Goal: Information Seeking & Learning: Learn about a topic

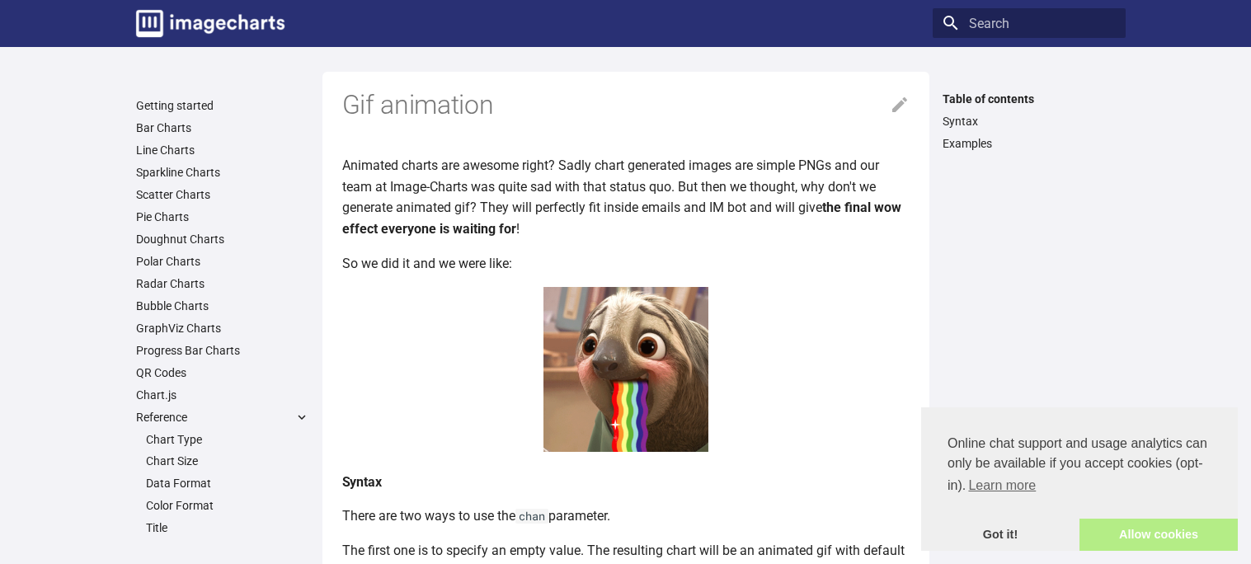
click at [1118, 525] on link "Allow cookies" at bounding box center [1159, 535] width 158 height 33
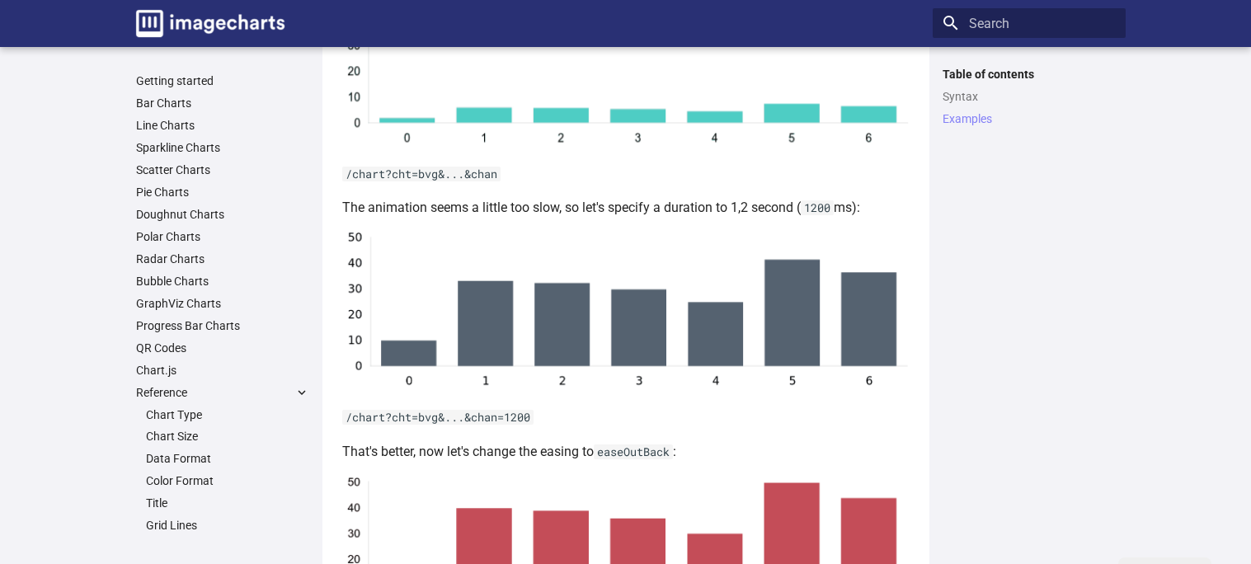
scroll to position [1343, 0]
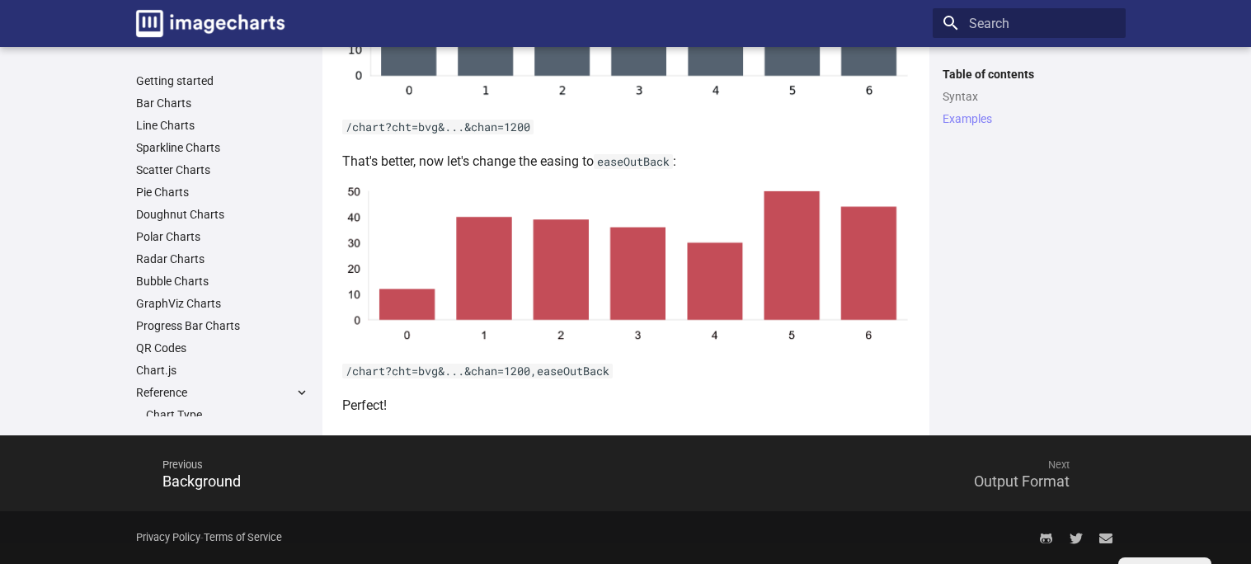
click at [987, 482] on span "Next" at bounding box center [856, 465] width 460 height 40
click at [214, 478] on span "Previous" at bounding box center [376, 465] width 460 height 40
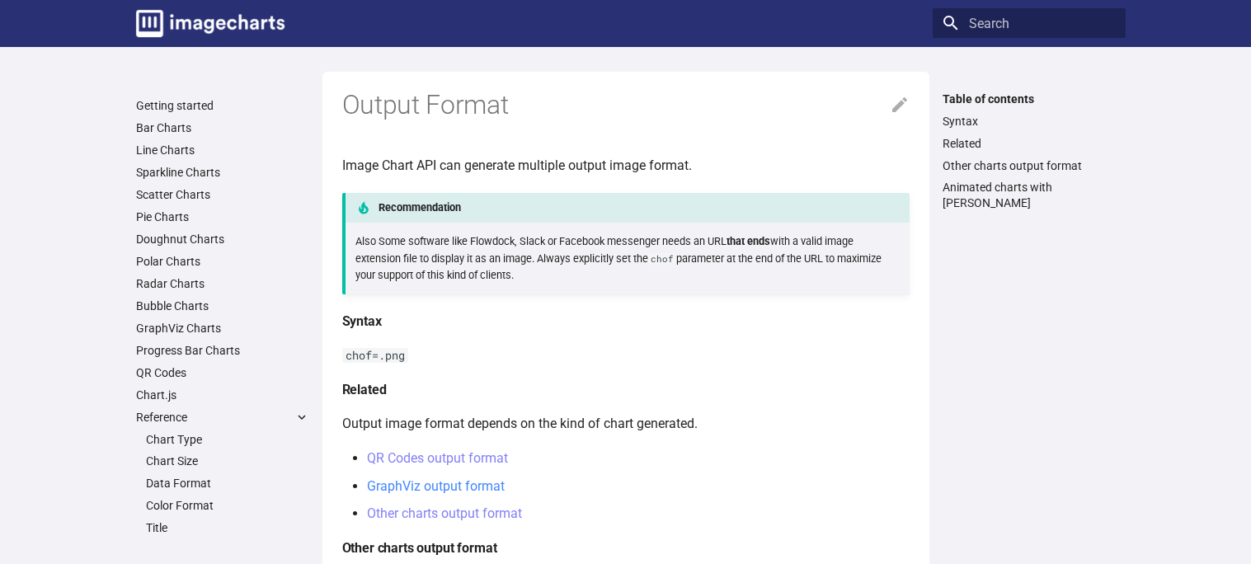
scroll to position [398, 0]
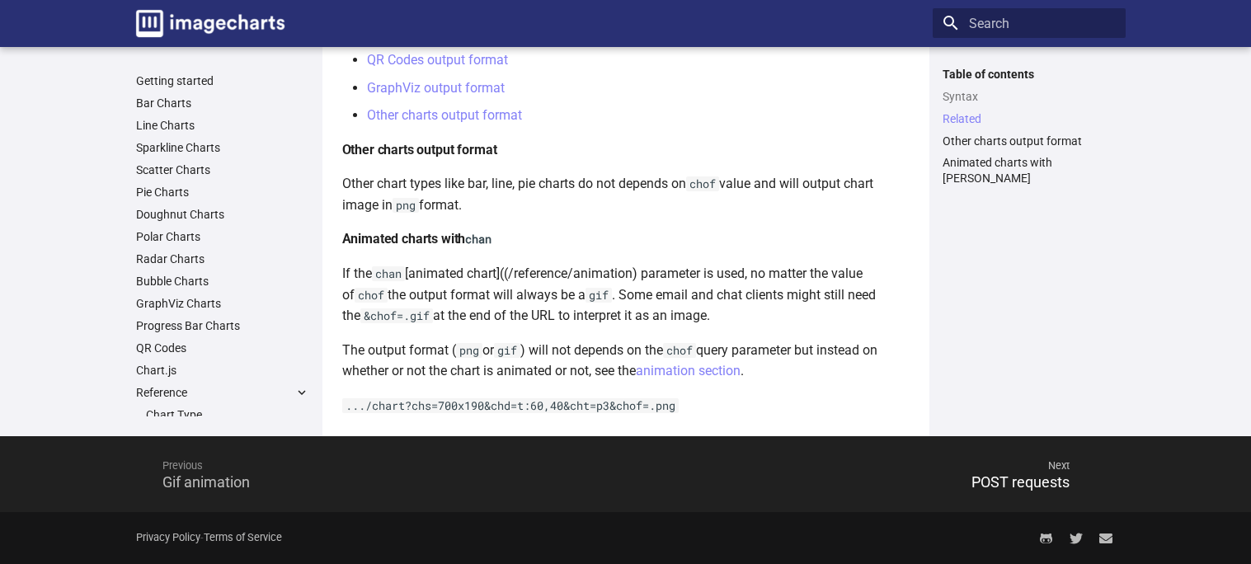
click at [269, 464] on span "Previous" at bounding box center [376, 466] width 460 height 40
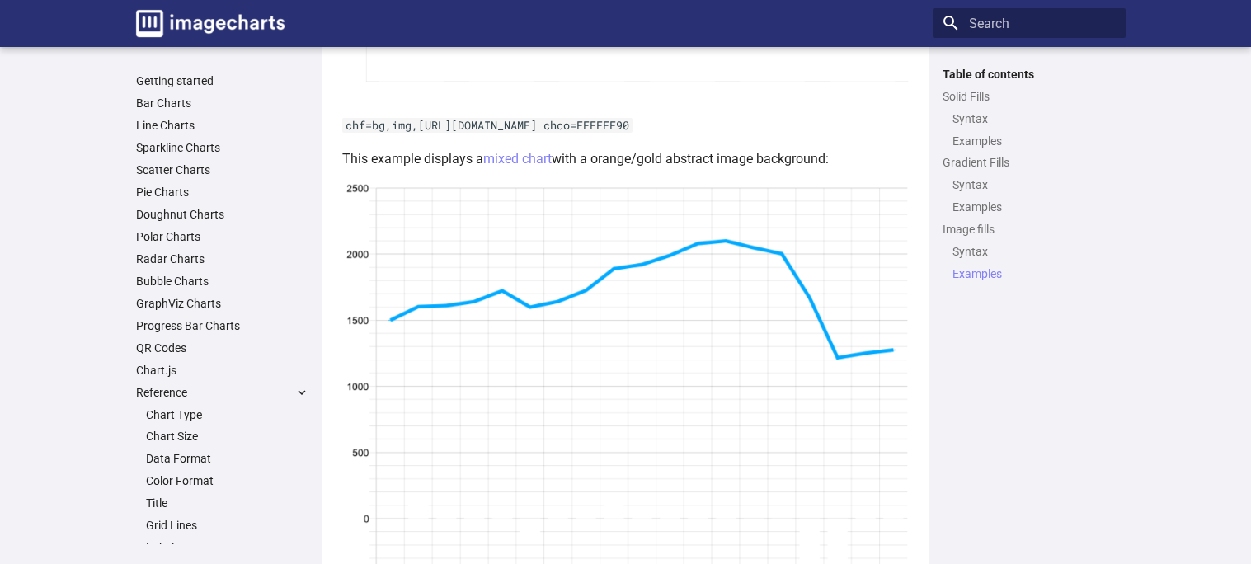
scroll to position [3705, 0]
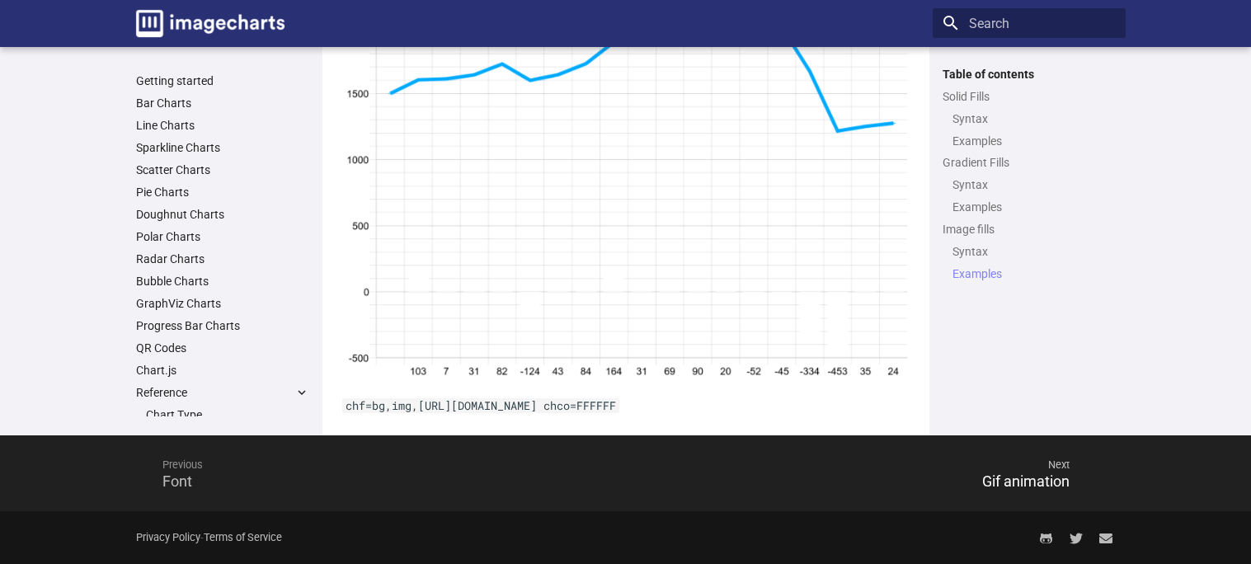
click at [185, 468] on span "Previous" at bounding box center [376, 465] width 460 height 40
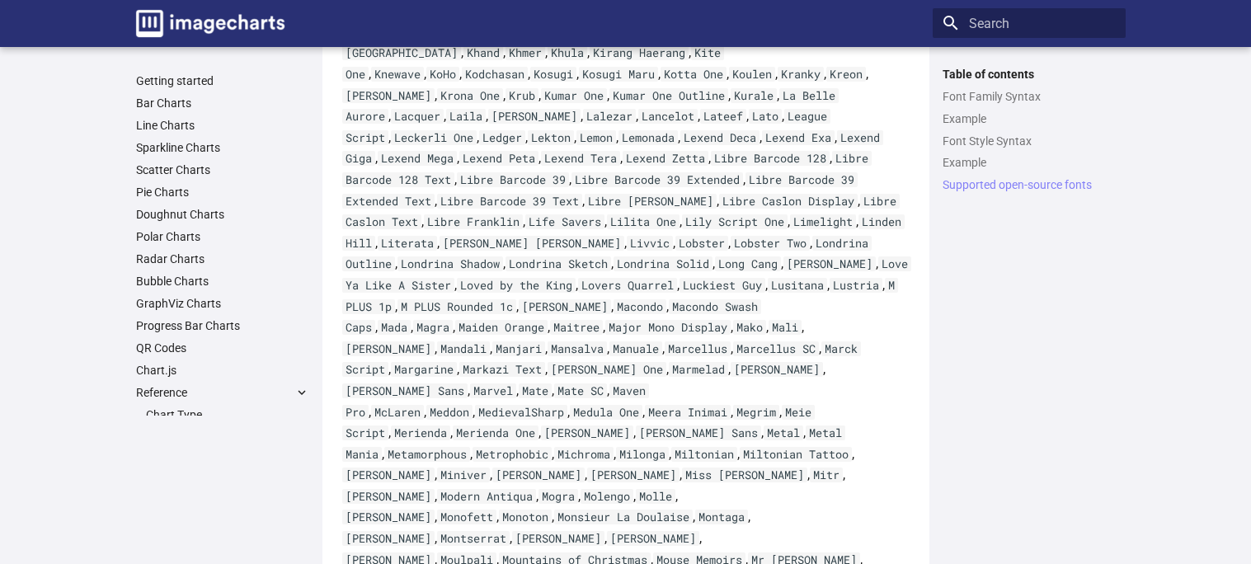
scroll to position [5243, 0]
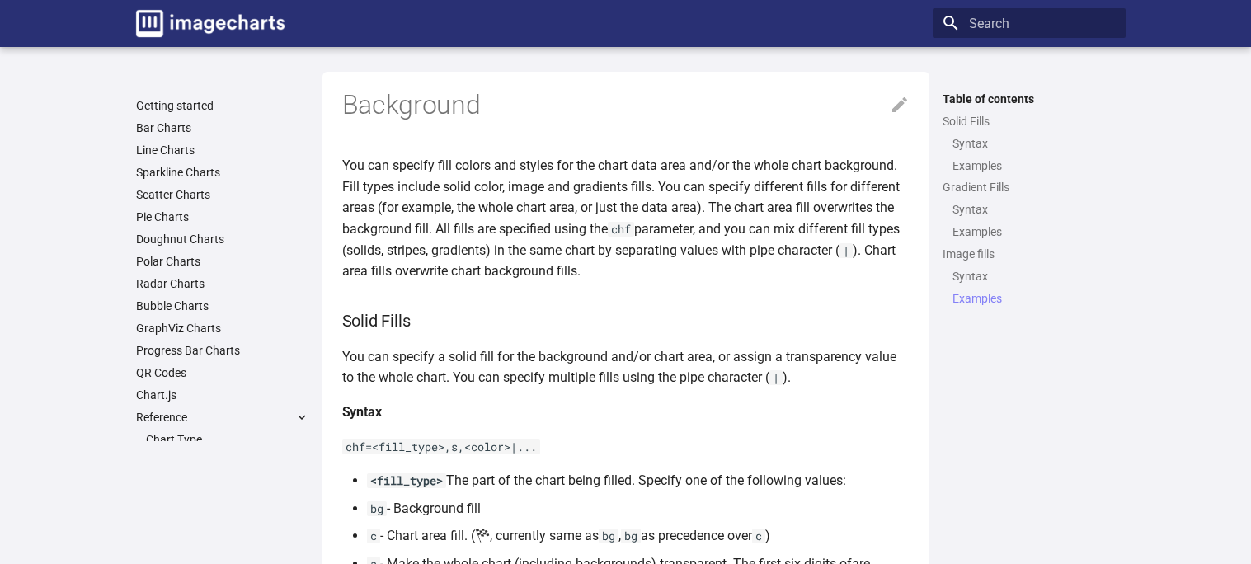
scroll to position [3705, 0]
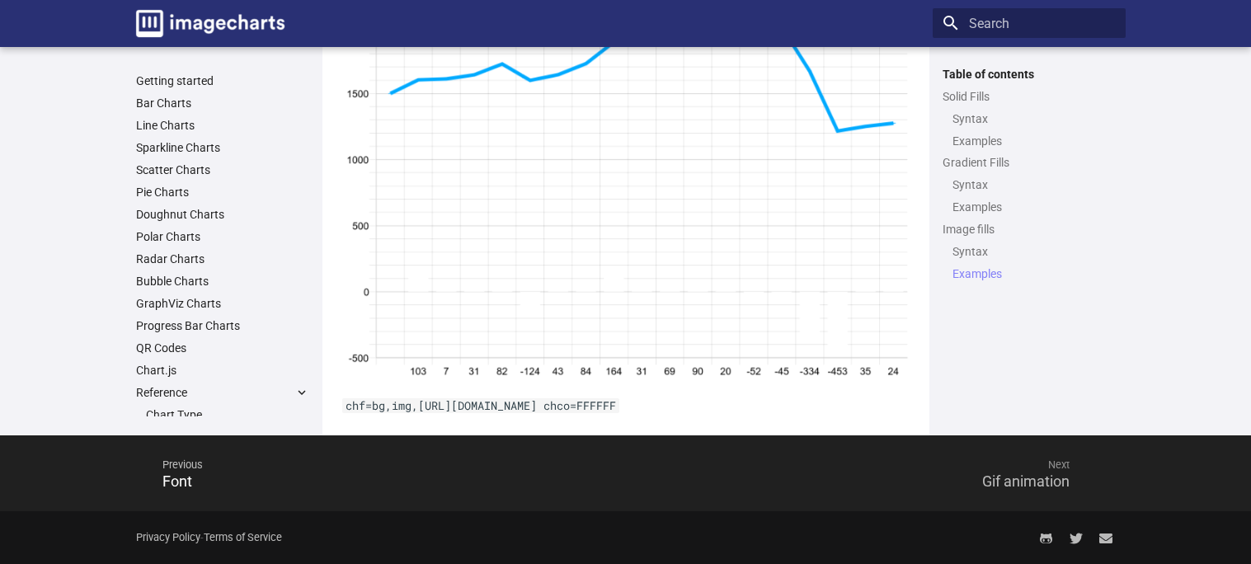
click at [1081, 451] on span "Next" at bounding box center [856, 465] width 460 height 40
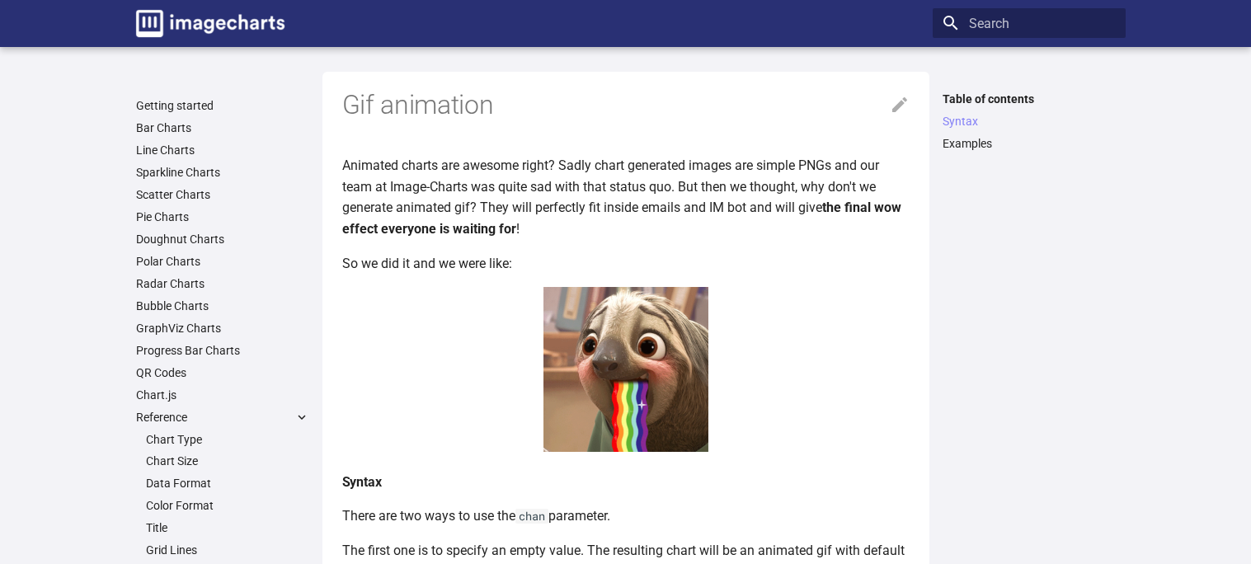
scroll to position [1343, 0]
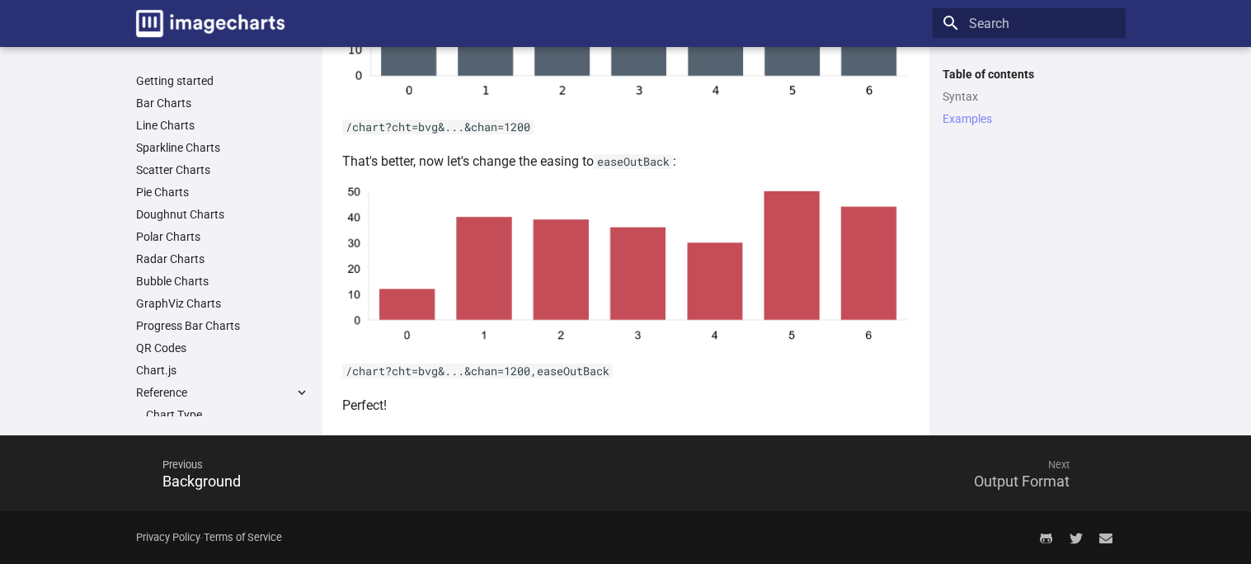
click at [1038, 476] on span "Next" at bounding box center [856, 465] width 460 height 40
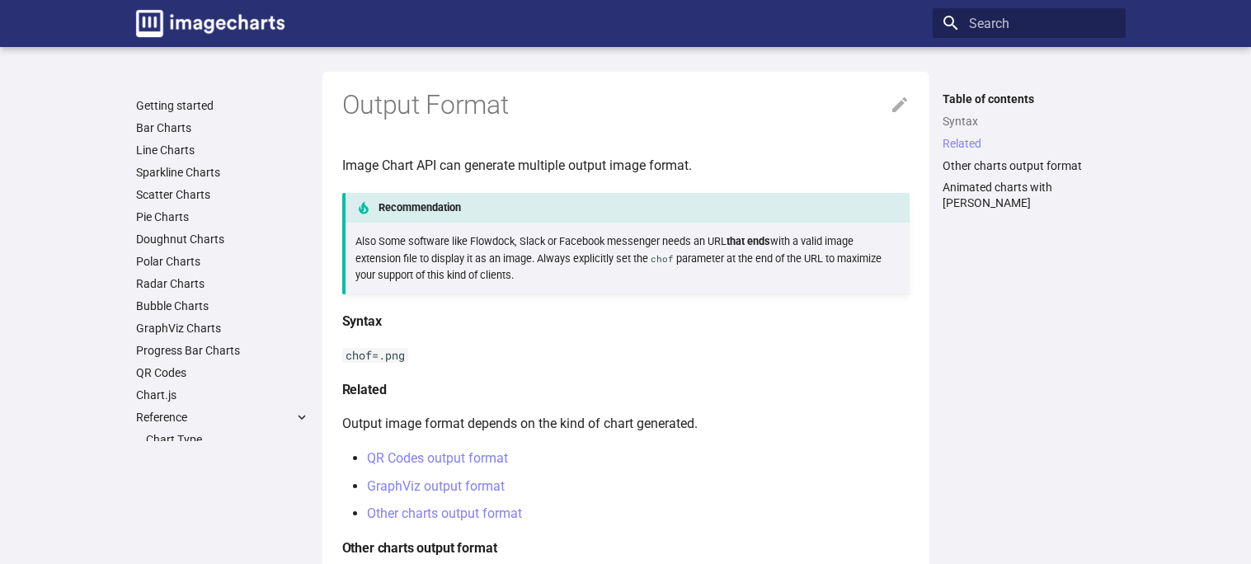
scroll to position [398, 0]
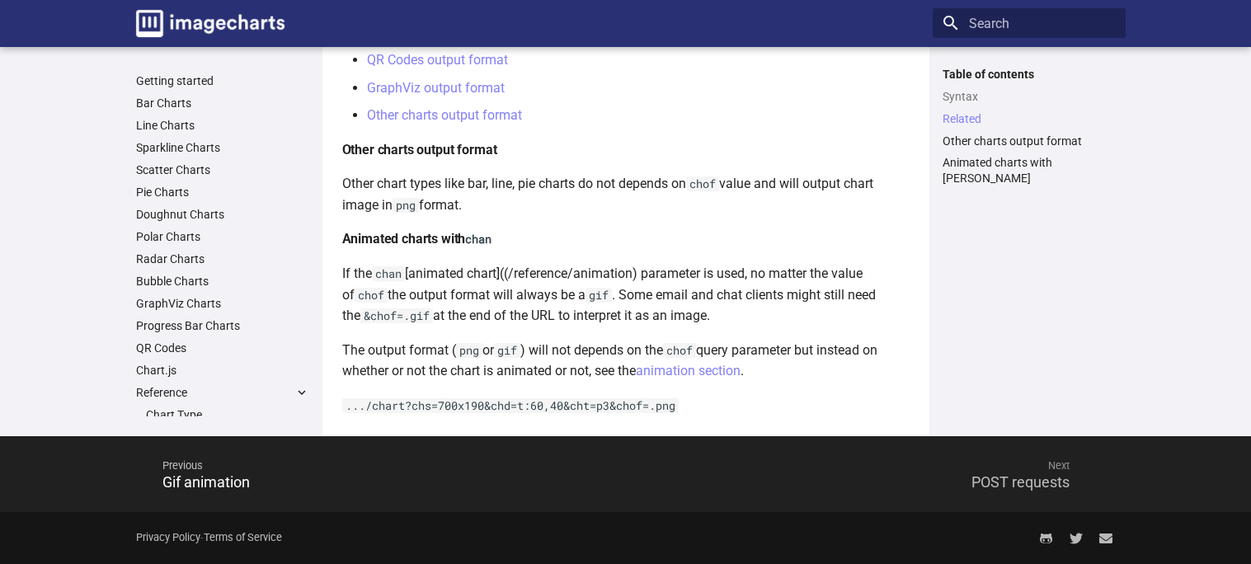
click at [1032, 471] on span "Next" at bounding box center [856, 466] width 460 height 40
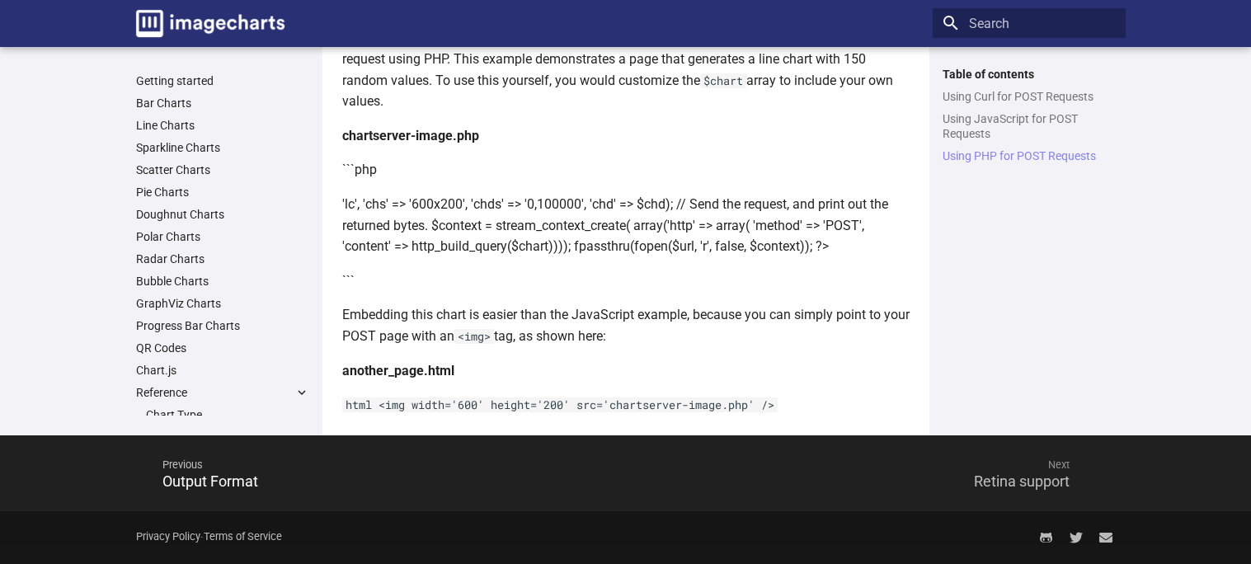
click at [1030, 471] on span "Next" at bounding box center [856, 465] width 460 height 40
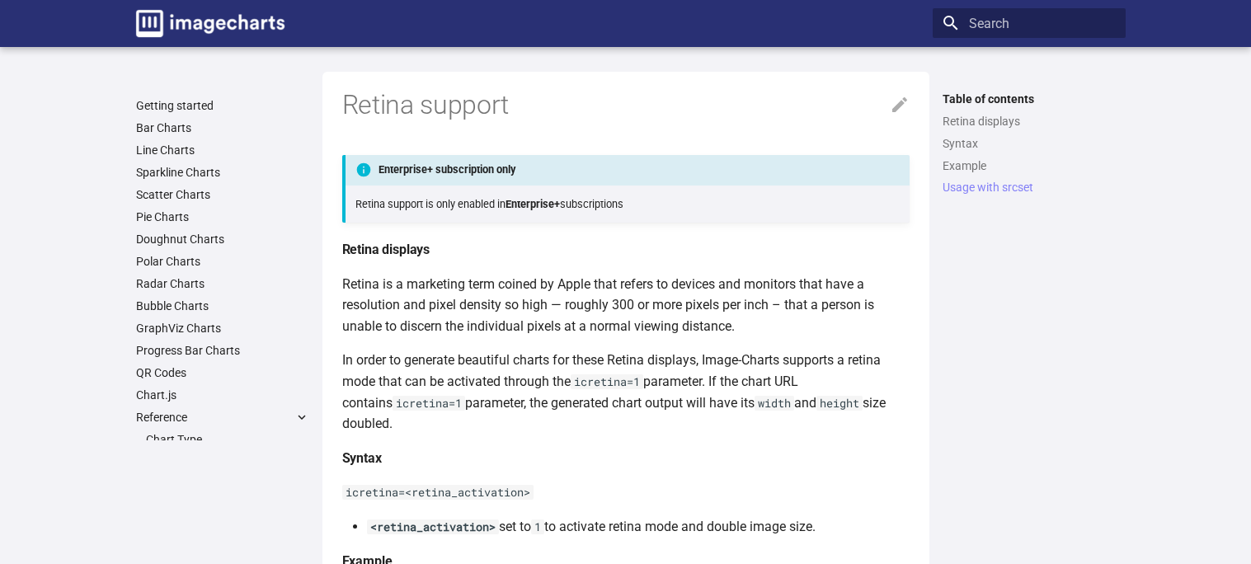
scroll to position [1435, 0]
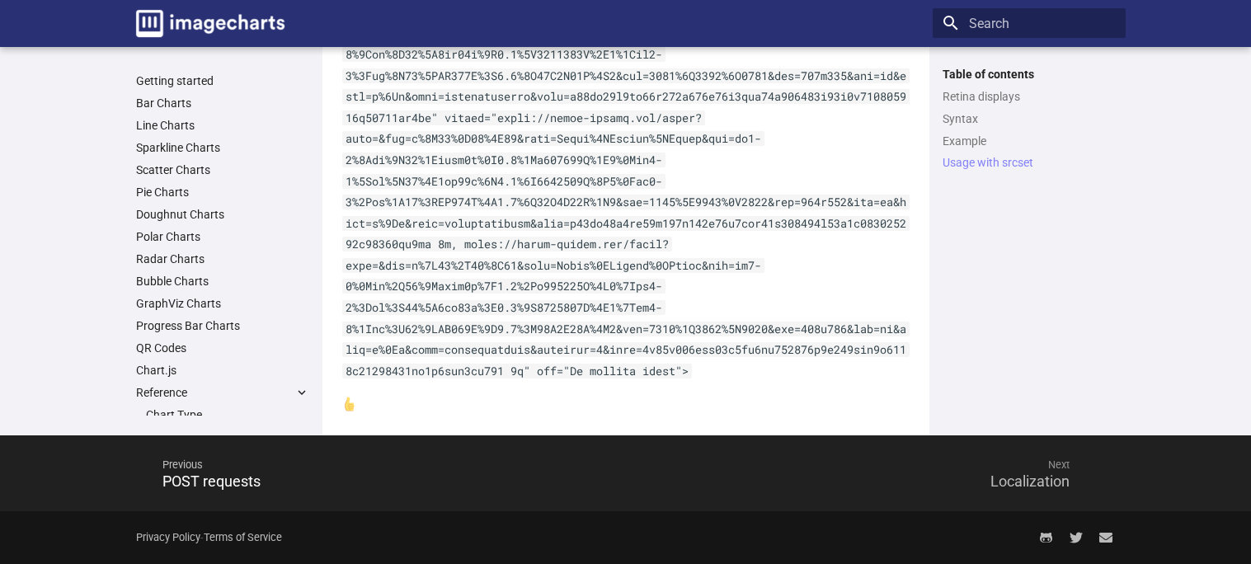
click at [1077, 460] on span "Next" at bounding box center [856, 465] width 460 height 40
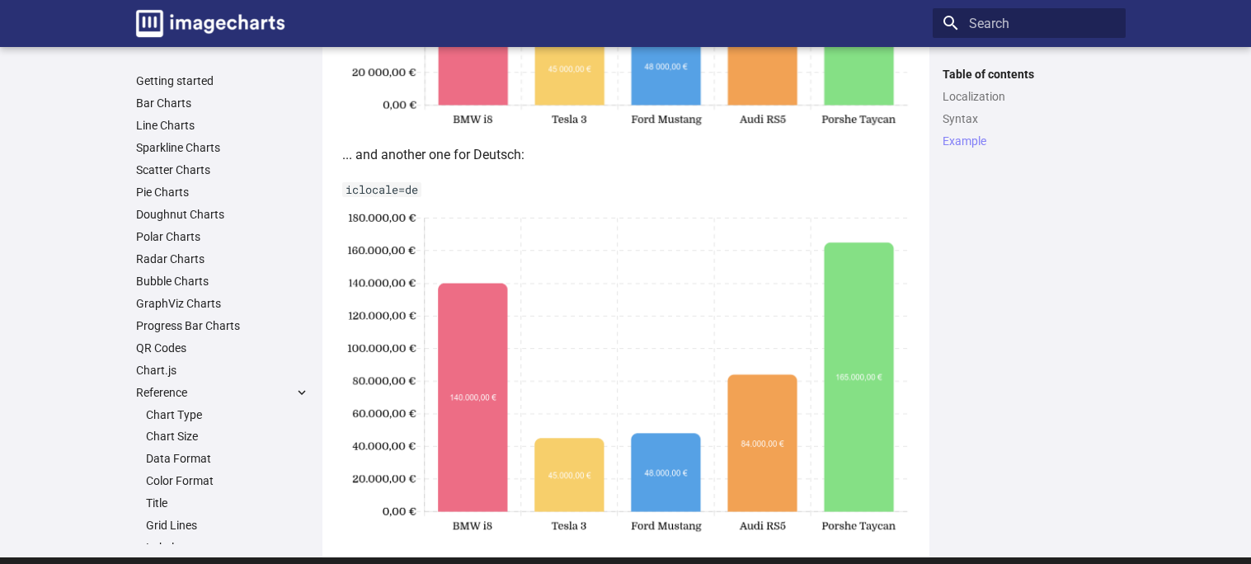
scroll to position [1387, 0]
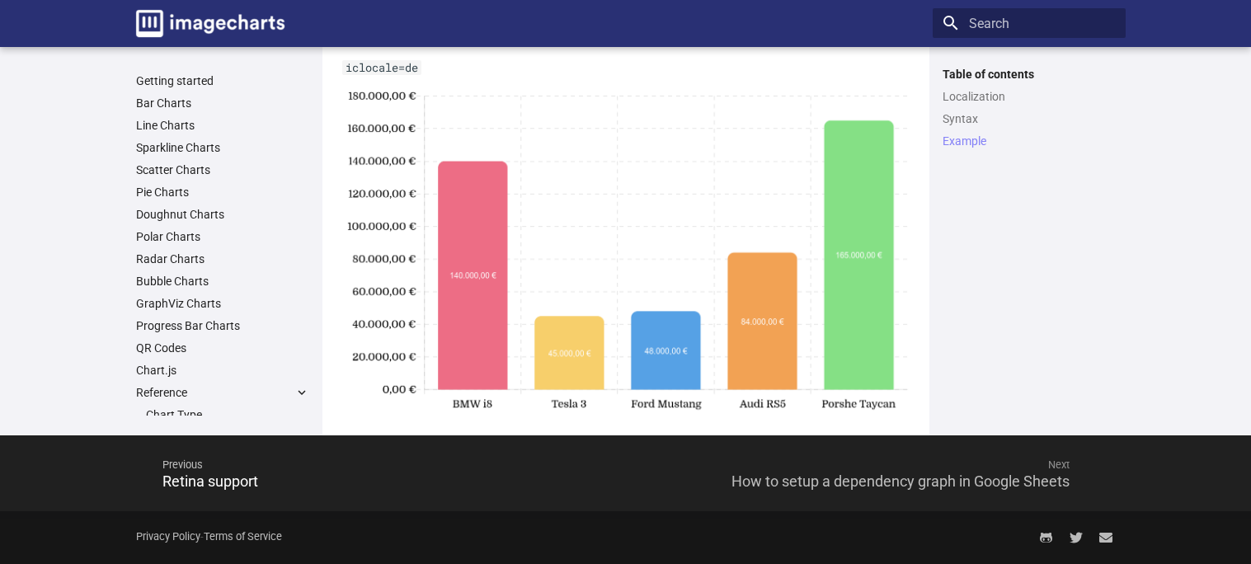
click at [1046, 470] on span "Next" at bounding box center [856, 465] width 460 height 40
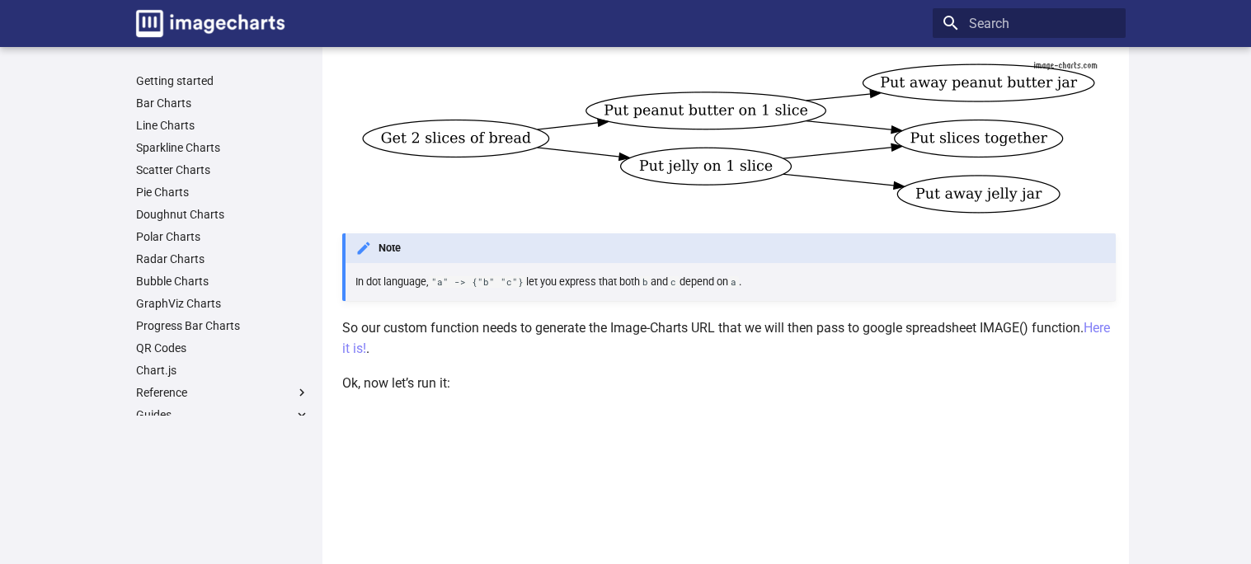
scroll to position [2207, 0]
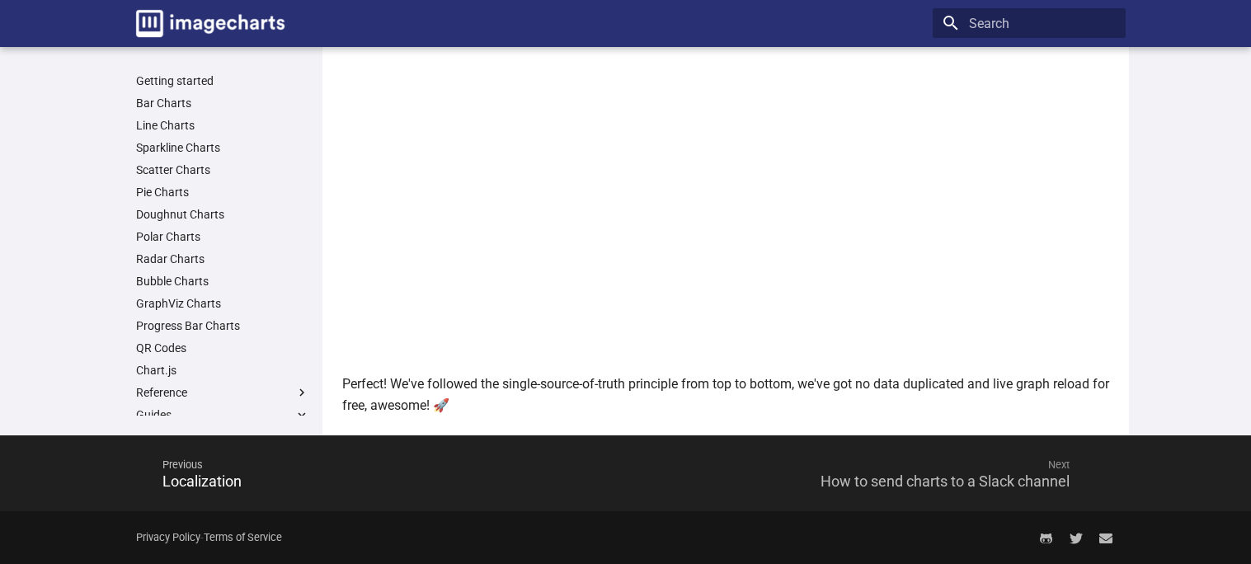
click at [1016, 474] on span "Next" at bounding box center [856, 465] width 460 height 40
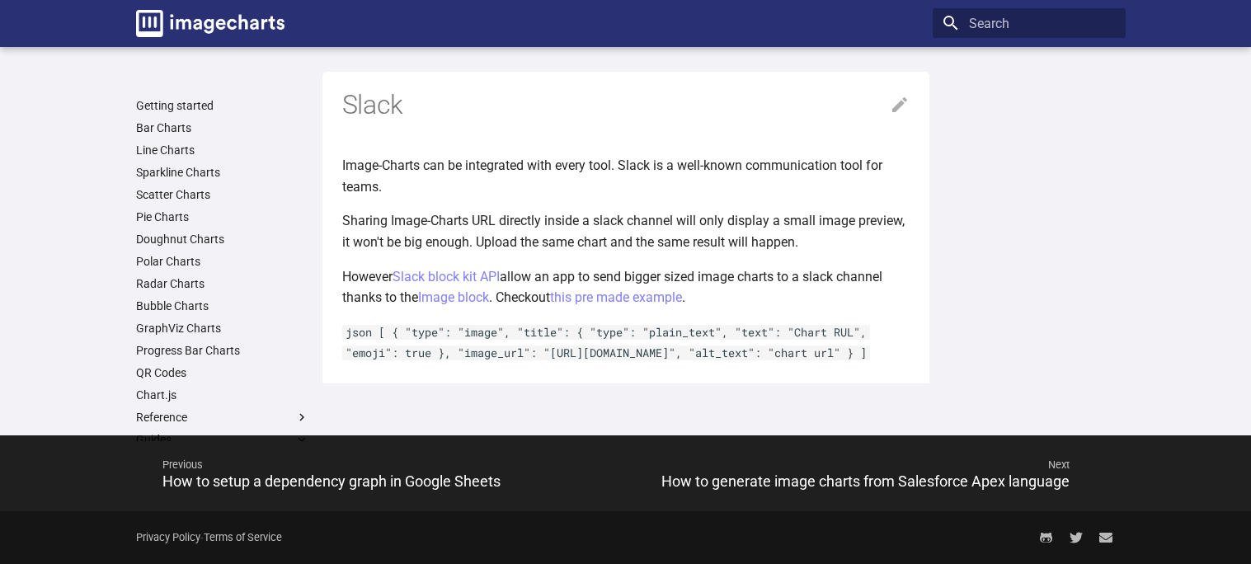
scroll to position [31, 0]
click at [902, 464] on span "Next" at bounding box center [856, 465] width 460 height 40
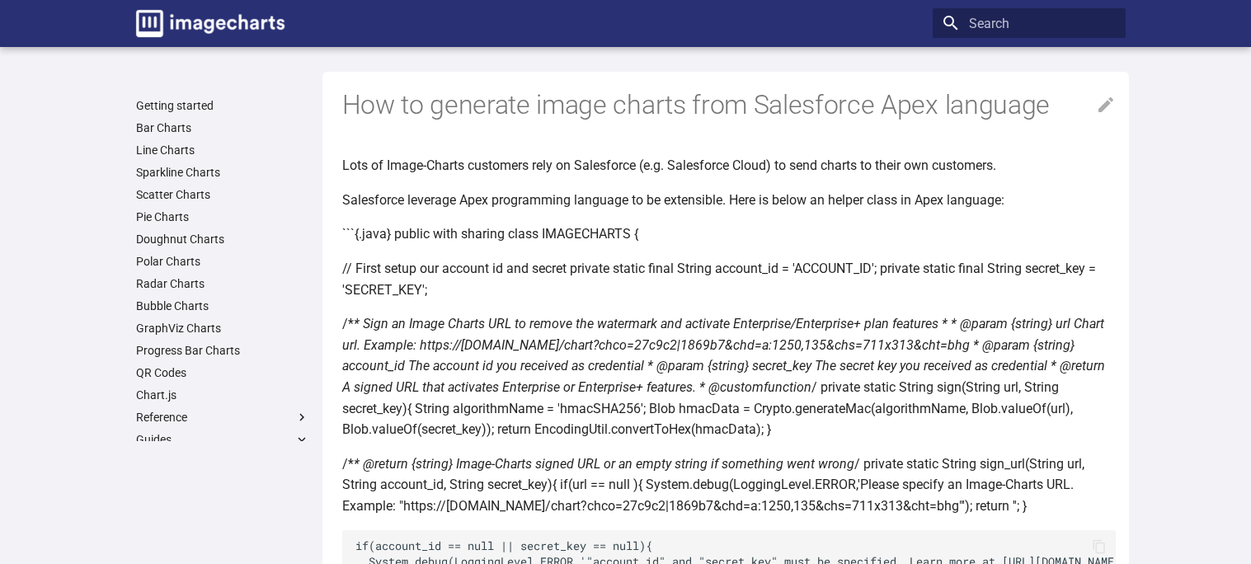
scroll to position [526, 0]
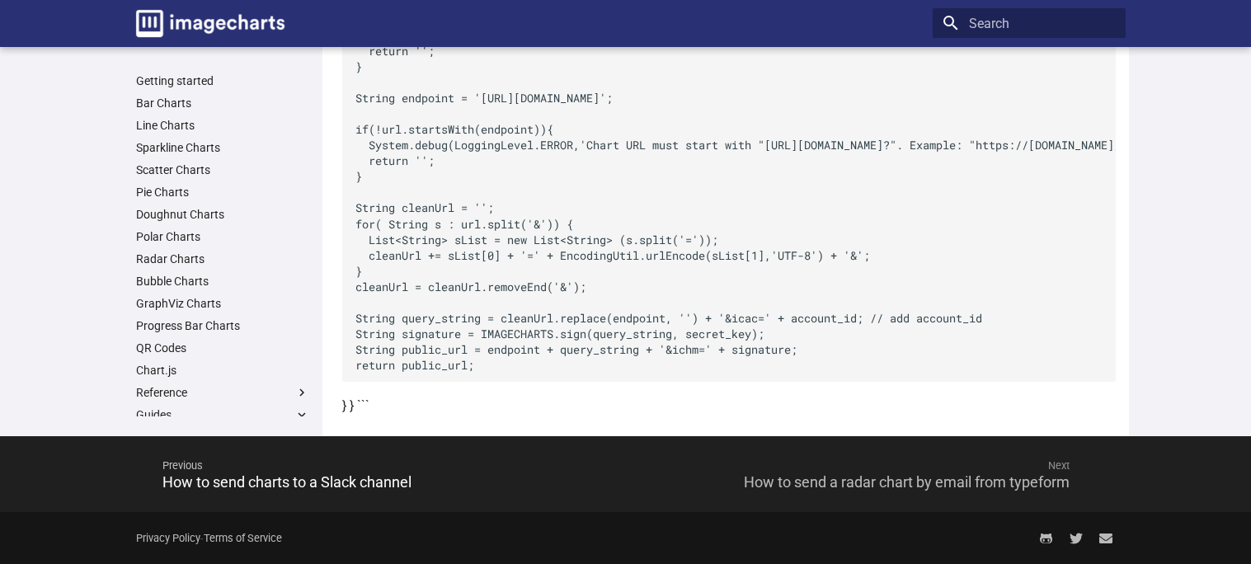
click at [907, 469] on span "Next" at bounding box center [856, 466] width 460 height 40
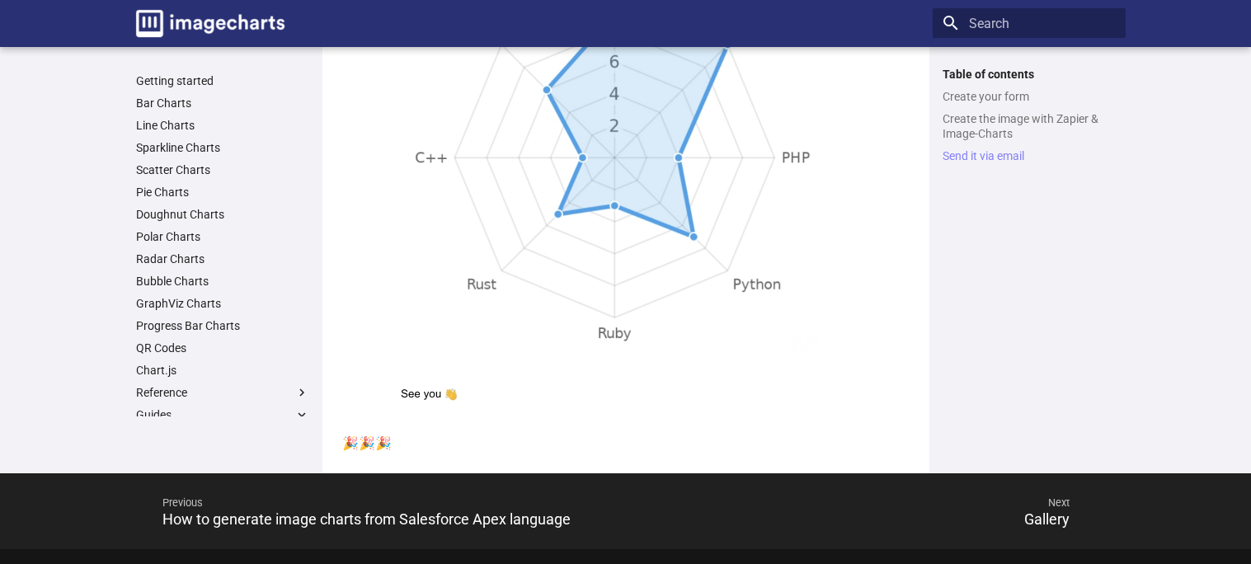
scroll to position [2528, 0]
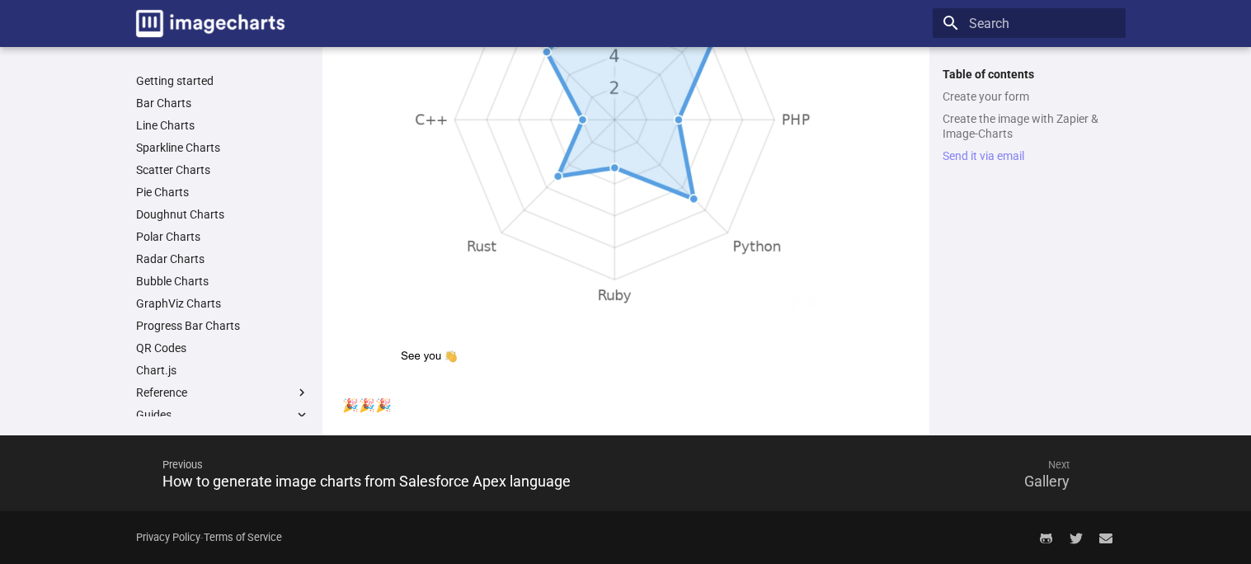
click at [1076, 473] on span "Next" at bounding box center [856, 465] width 460 height 40
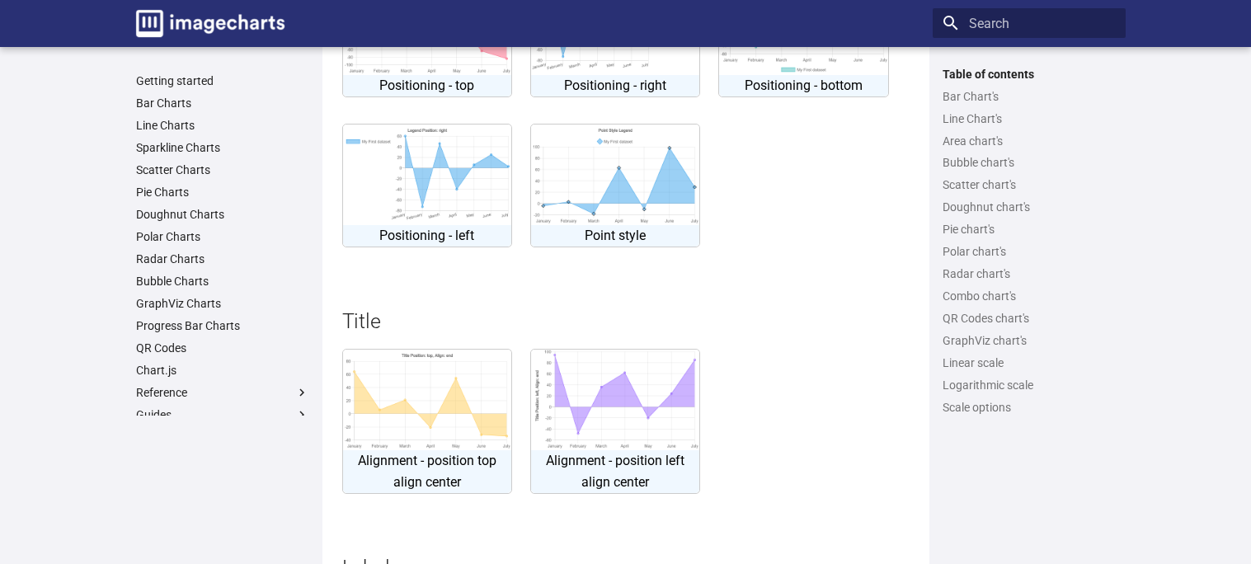
scroll to position [5624, 0]
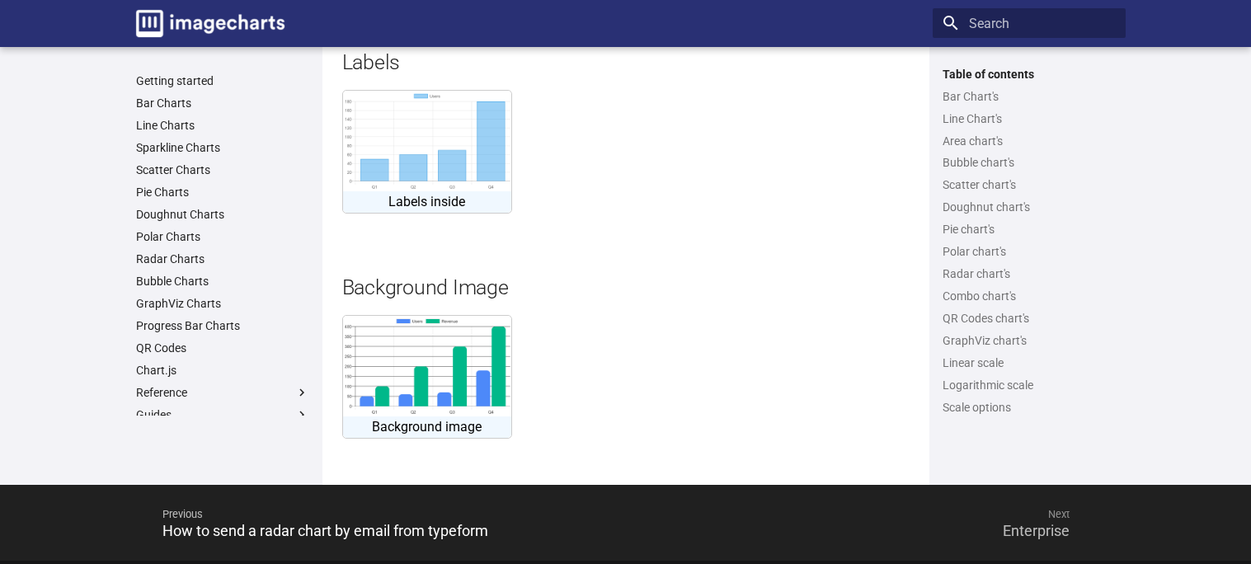
click at [1019, 495] on span "Next" at bounding box center [856, 515] width 460 height 40
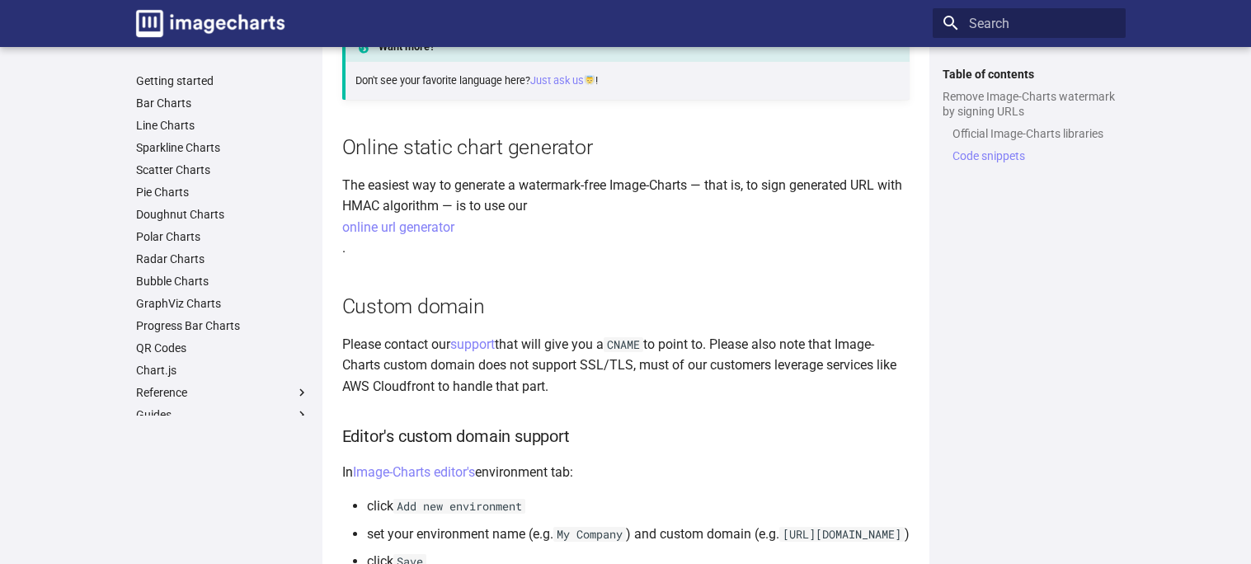
scroll to position [2398, 0]
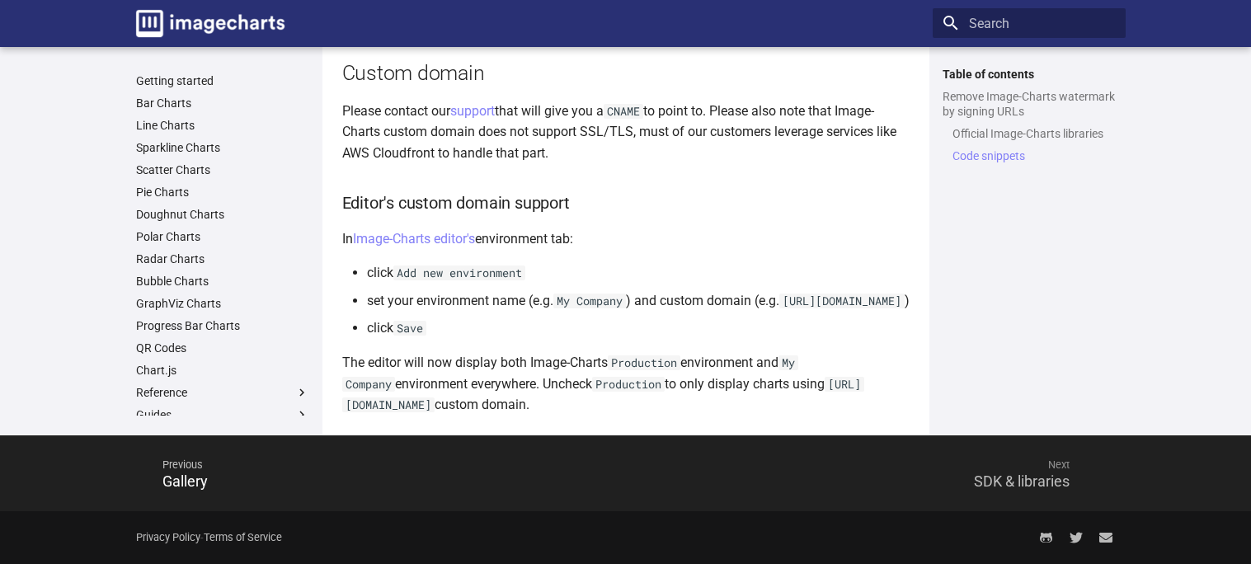
click at [1019, 475] on span "Next" at bounding box center [856, 465] width 460 height 40
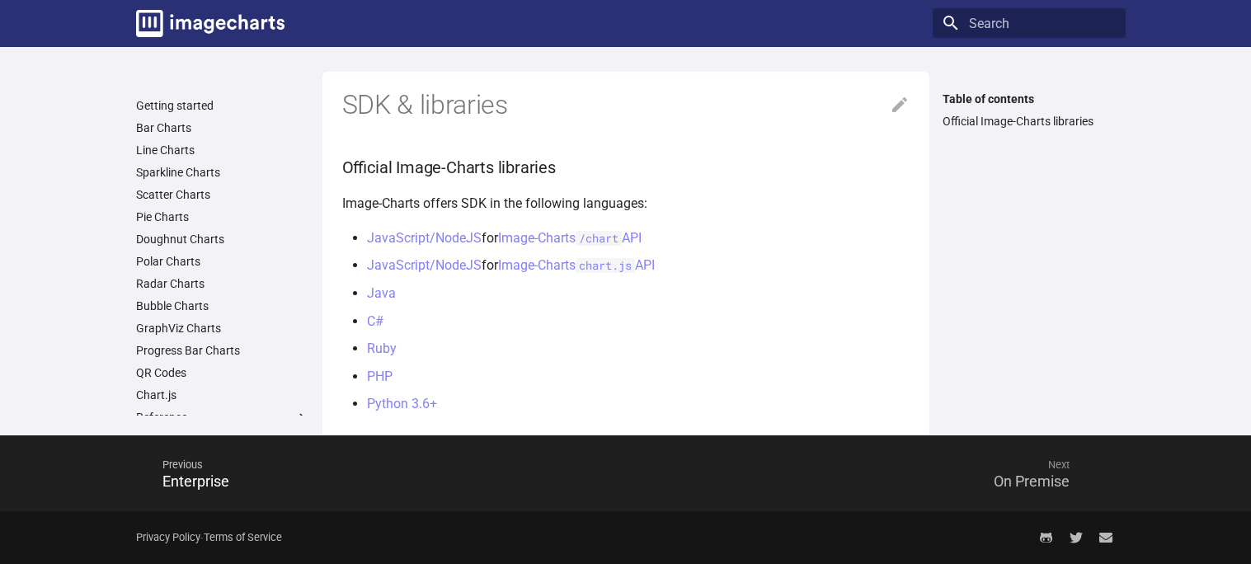
click at [1019, 475] on span "Next" at bounding box center [856, 465] width 460 height 40
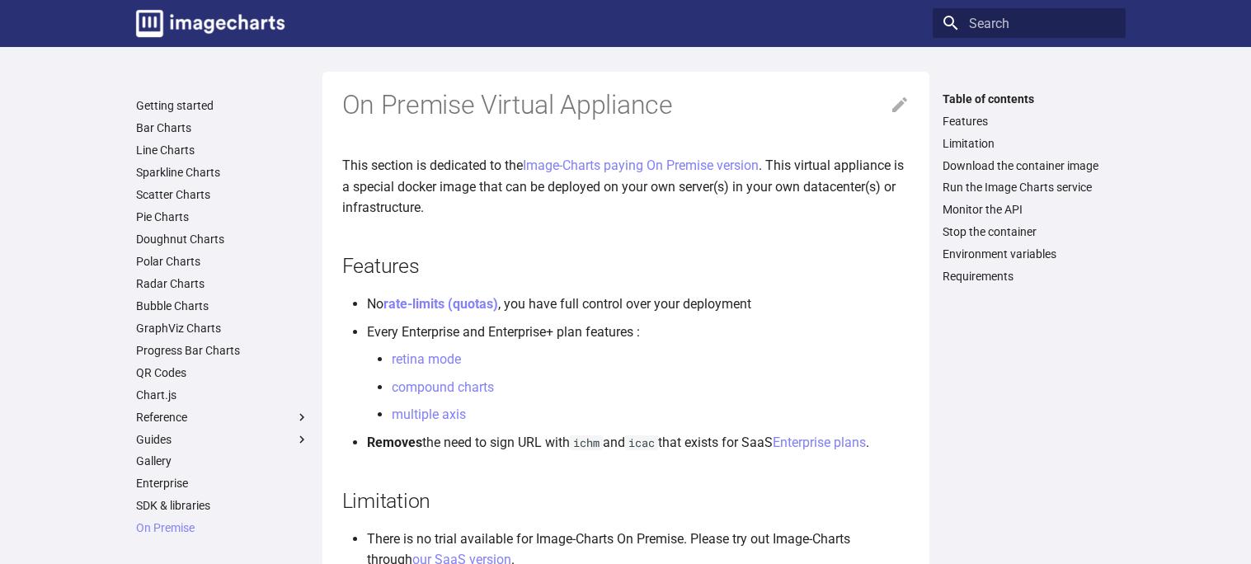
scroll to position [1198, 0]
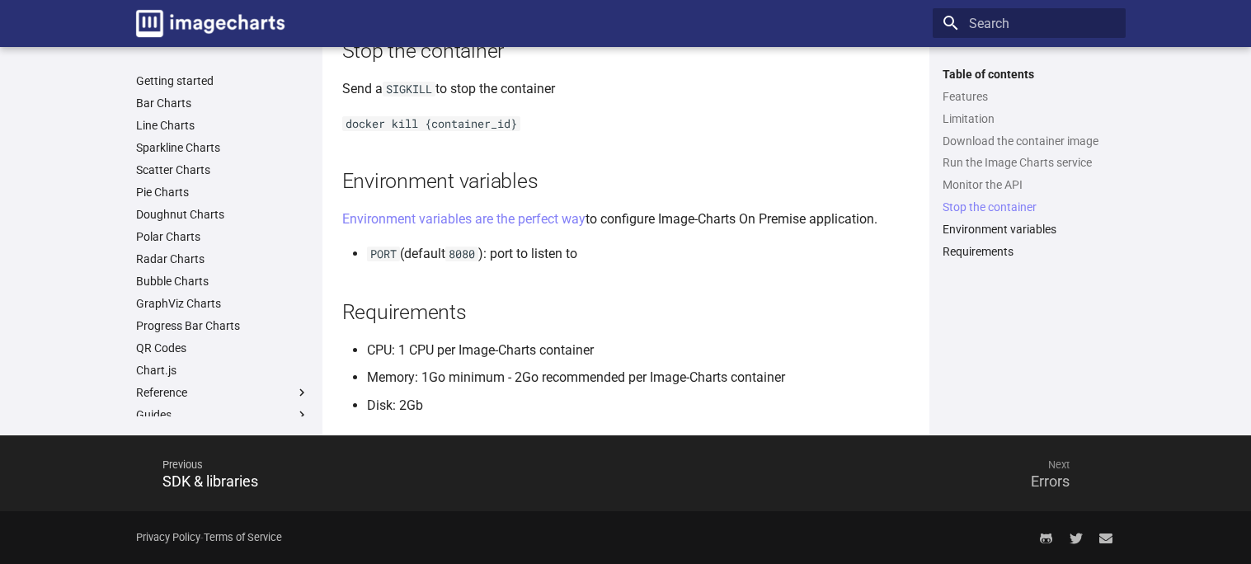
click at [1020, 477] on span "Next" at bounding box center [856, 465] width 460 height 40
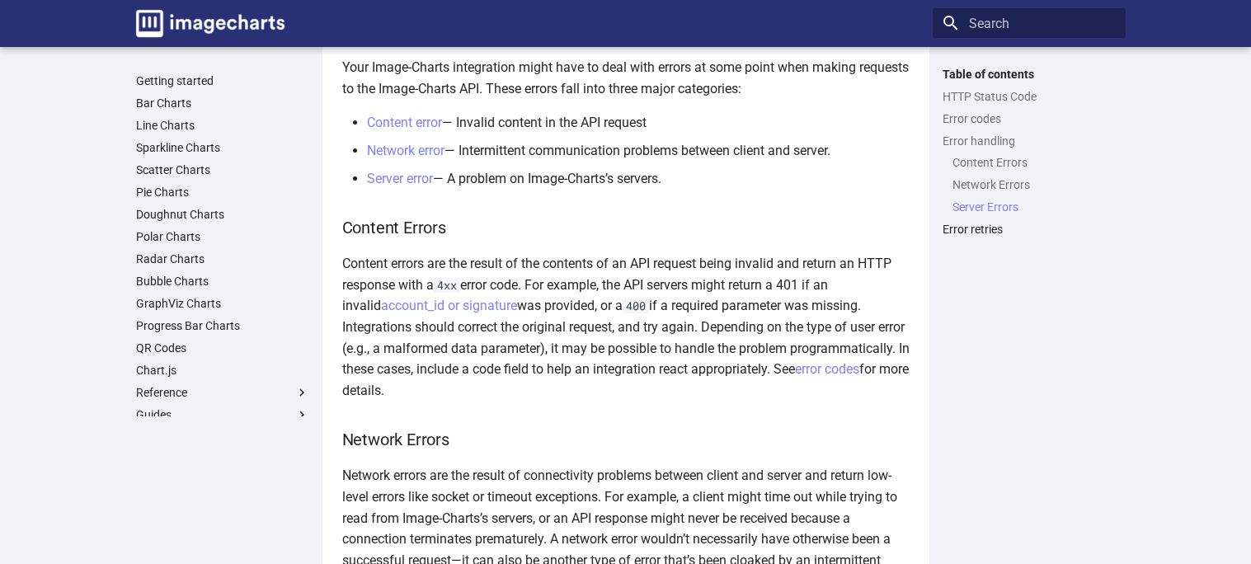
scroll to position [3037, 0]
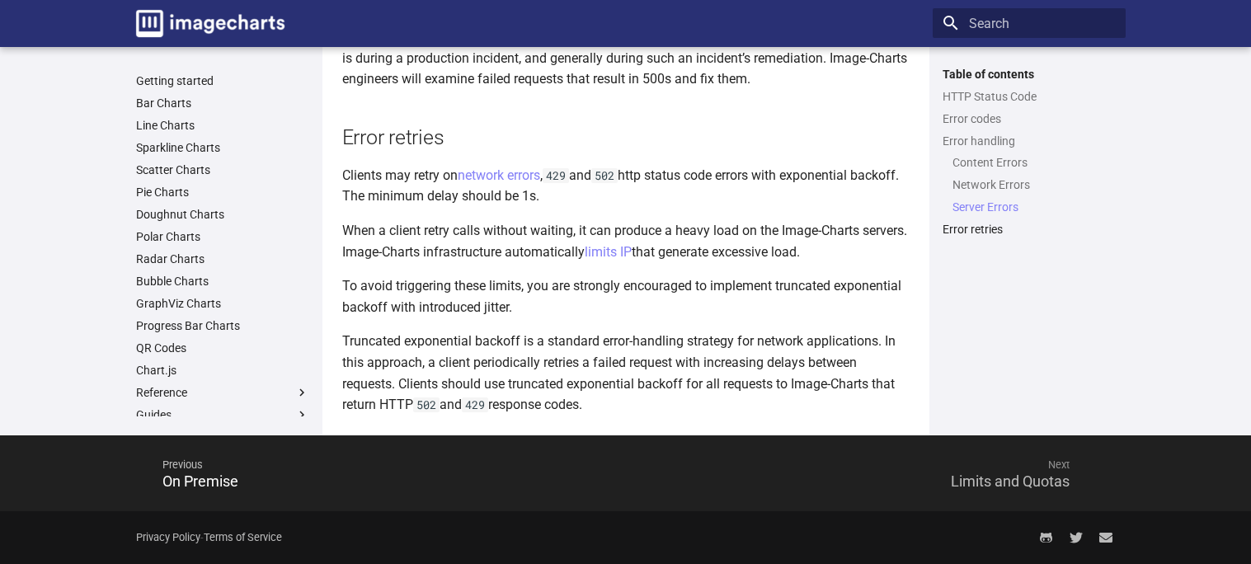
click at [1020, 477] on span "Next" at bounding box center [856, 465] width 460 height 40
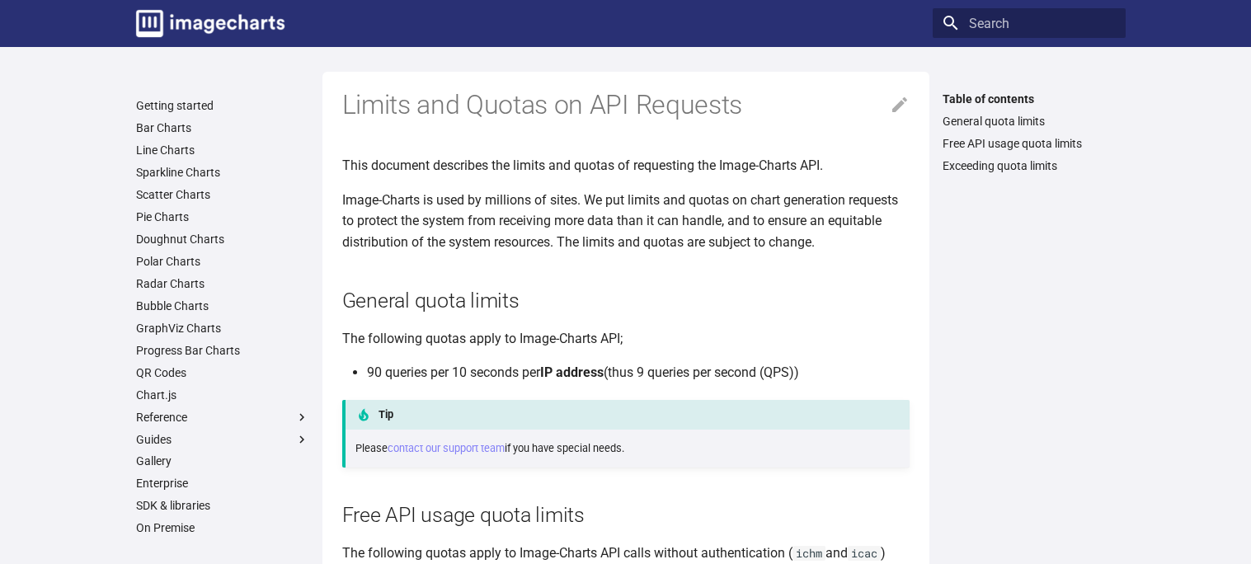
scroll to position [403, 0]
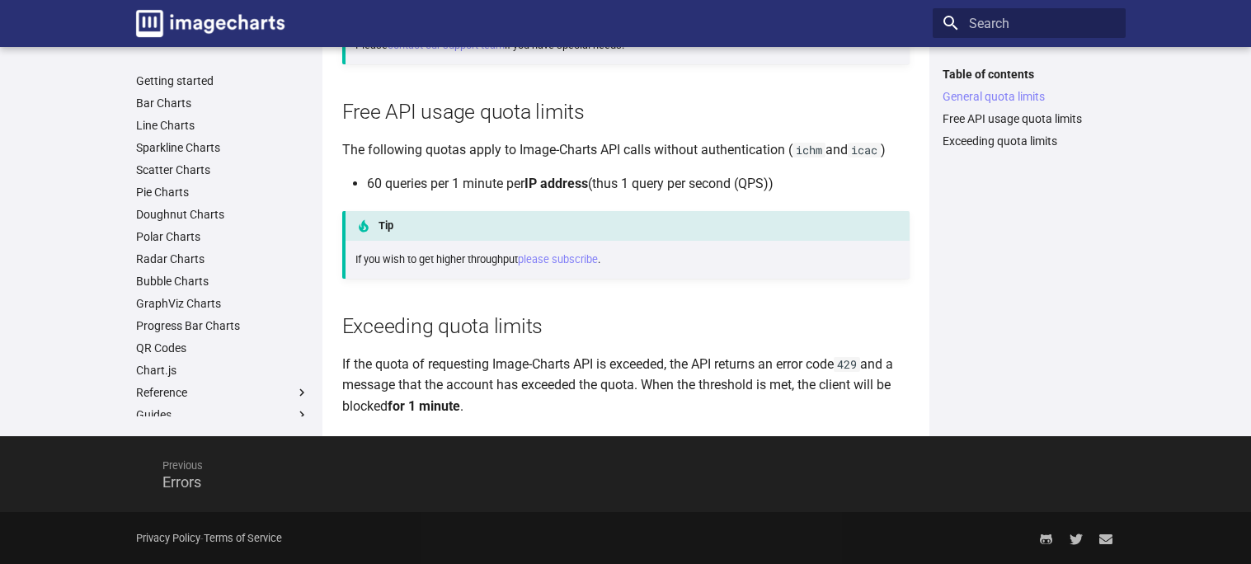
click at [179, 476] on span "Previous" at bounding box center [376, 466] width 460 height 40
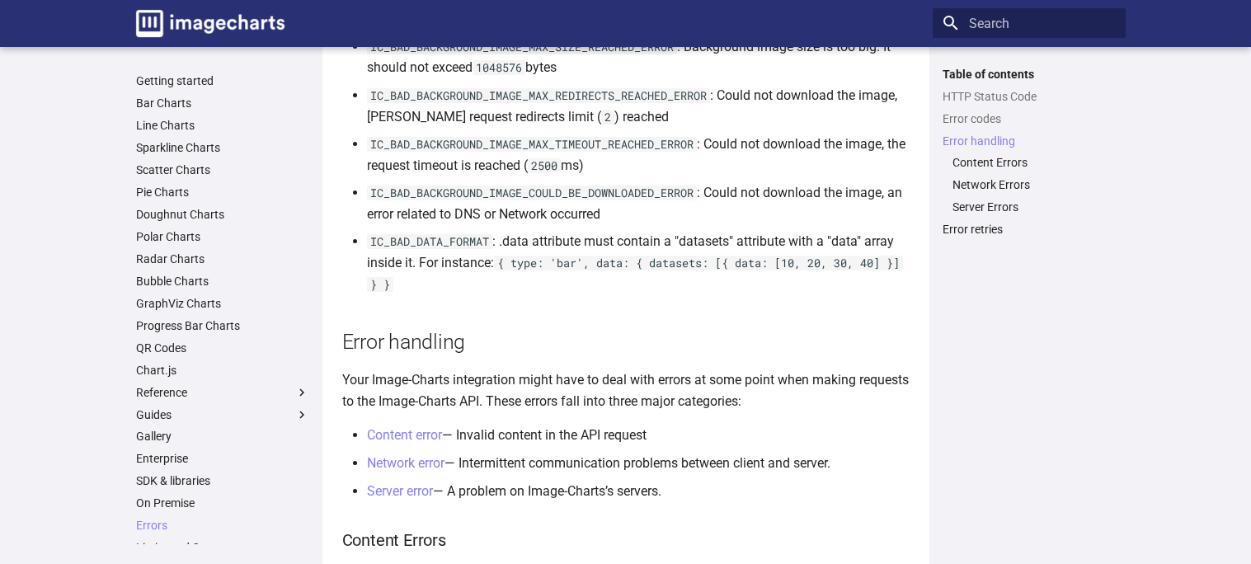
scroll to position [3037, 0]
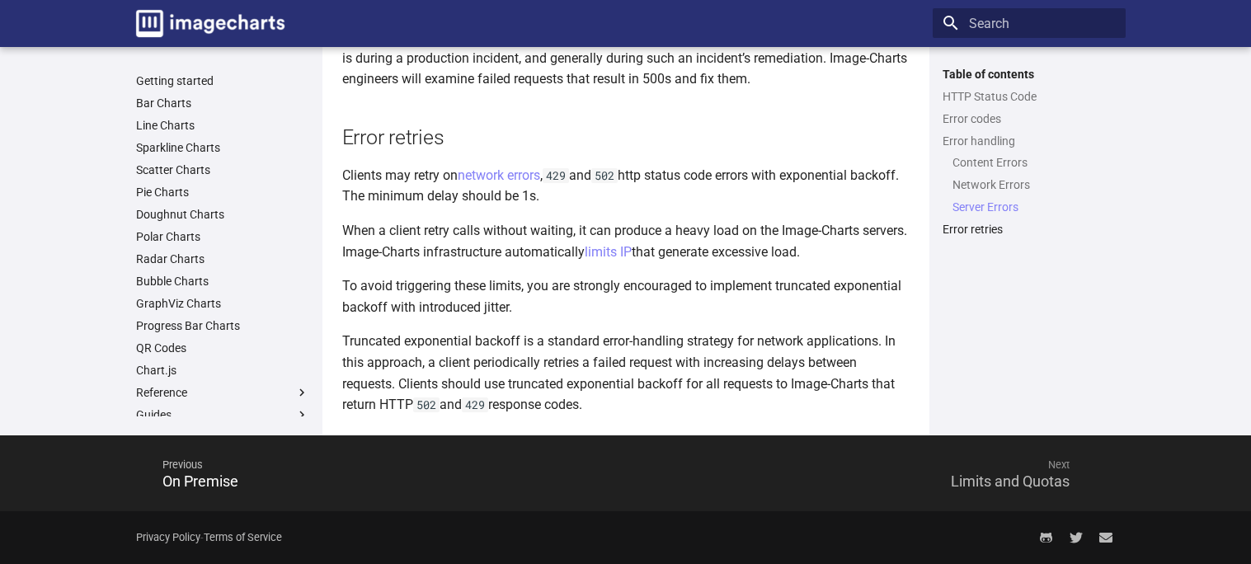
click at [1057, 477] on span "Next" at bounding box center [856, 465] width 460 height 40
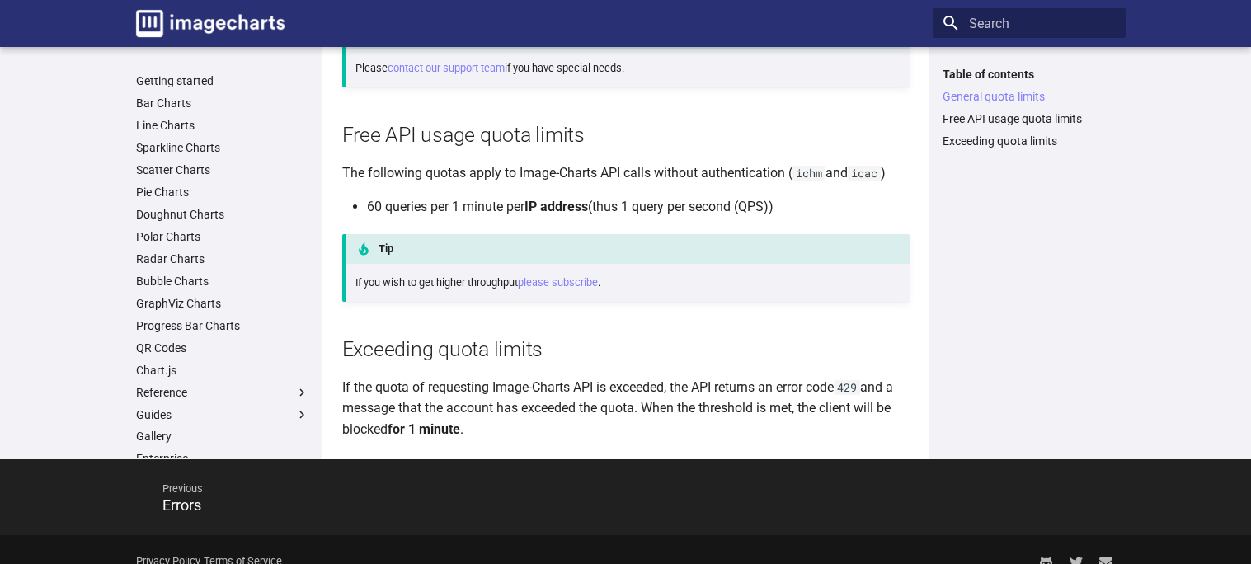
scroll to position [403, 0]
